Goal: Information Seeking & Learning: Learn about a topic

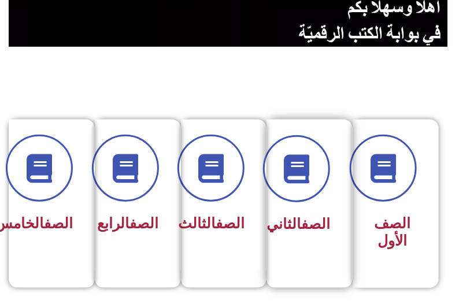
scroll to position [277, 0]
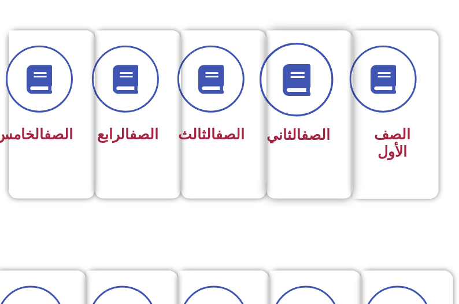
click at [300, 72] on icon at bounding box center [297, 80] width 32 height 32
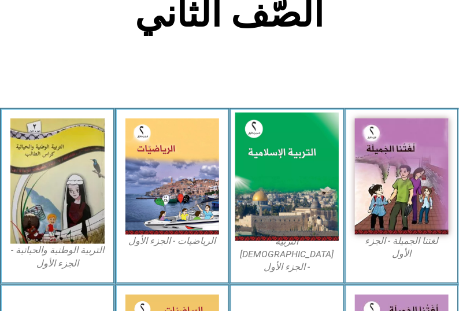
scroll to position [277, 0]
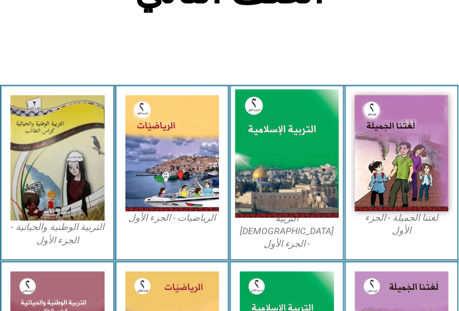
click at [278, 144] on img at bounding box center [286, 153] width 103 height 128
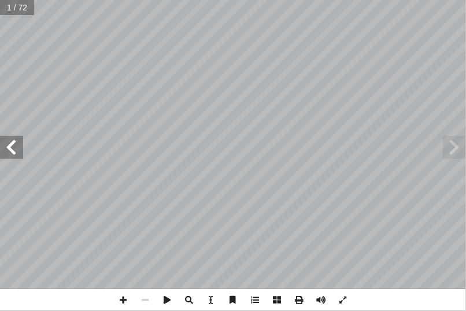
click at [18, 150] on span at bounding box center [11, 147] width 23 height 23
click at [14, 7] on input "text" at bounding box center [20, 7] width 41 height 15
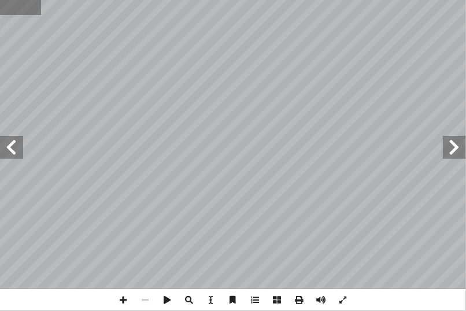
click at [14, 7] on input "text" at bounding box center [20, 7] width 41 height 15
type input "**"
click at [16, 156] on span at bounding box center [11, 147] width 23 height 23
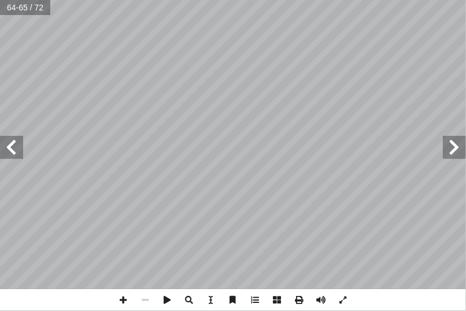
click at [16, 156] on span at bounding box center [11, 147] width 23 height 23
click at [17, 151] on span at bounding box center [11, 147] width 23 height 23
click at [463, 148] on span at bounding box center [454, 147] width 23 height 23
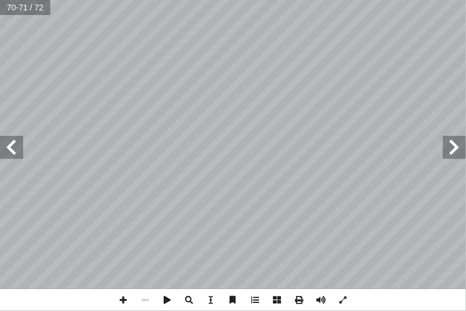
click at [463, 148] on span at bounding box center [454, 147] width 23 height 23
click at [9, 141] on span at bounding box center [11, 147] width 23 height 23
click at [454, 157] on span at bounding box center [454, 147] width 23 height 23
